Goal: Task Accomplishment & Management: Use online tool/utility

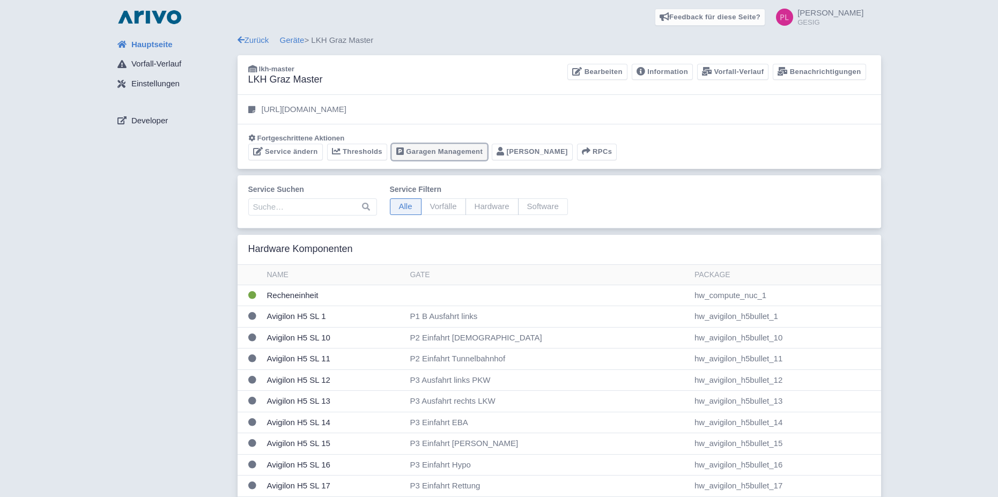
click at [460, 151] on link "Garagen Management" at bounding box center [440, 152] width 96 height 17
click at [471, 146] on link "Garagen Management" at bounding box center [440, 152] width 96 height 17
